Goal: Information Seeking & Learning: Learn about a topic

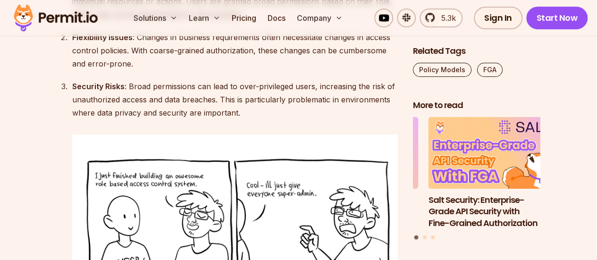
scroll to position [2123, 0]
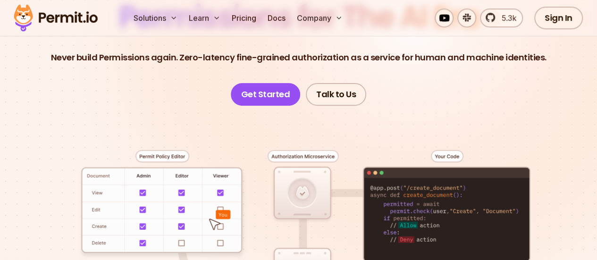
scroll to position [189, 0]
